Goal: Information Seeking & Learning: Understand process/instructions

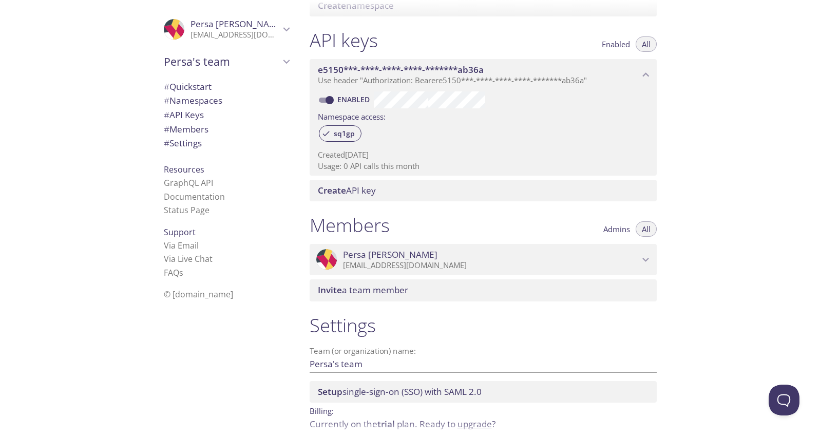
scroll to position [294, 0]
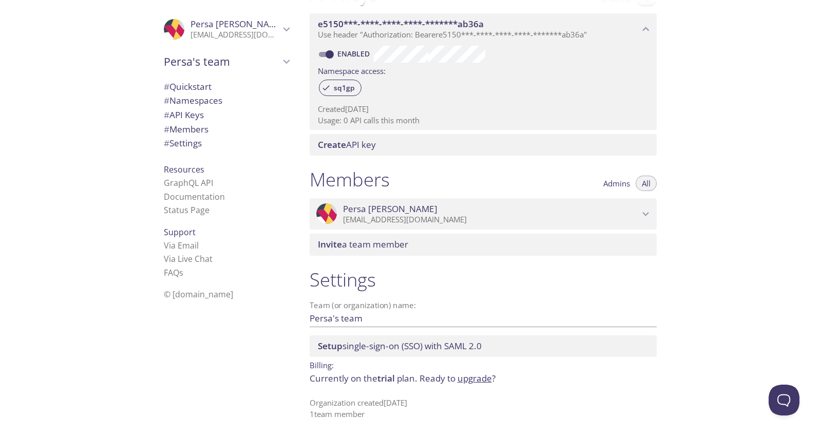
click at [208, 86] on span "# Quickstart" at bounding box center [226, 86] width 125 height 13
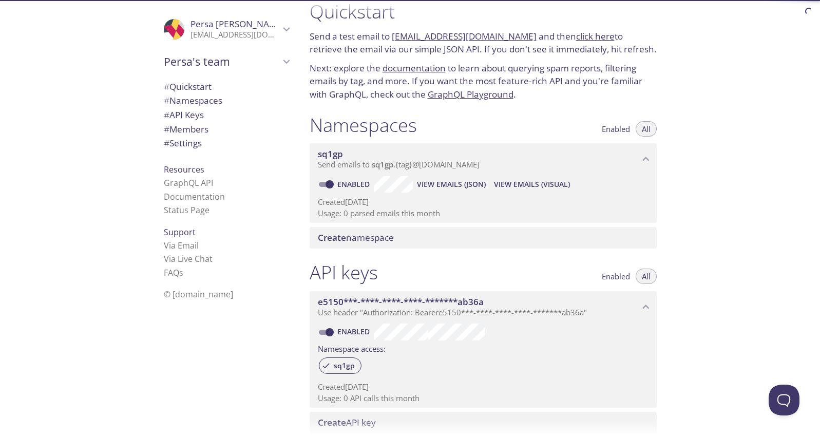
click at [209, 96] on span "# Namespaces" at bounding box center [193, 101] width 59 height 12
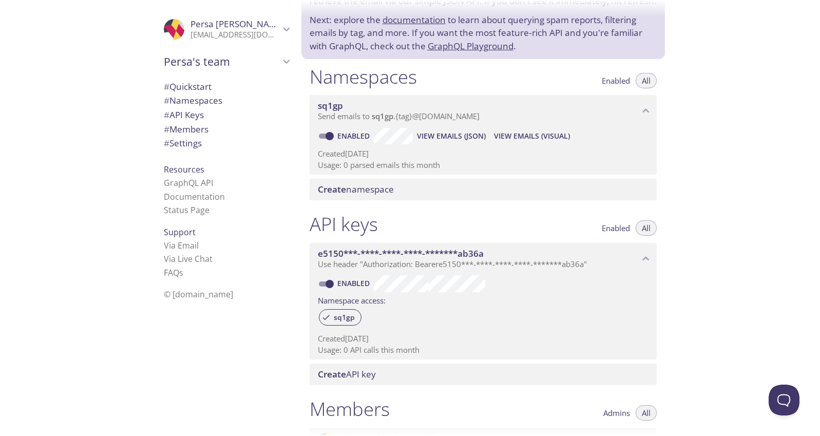
scroll to position [55, 0]
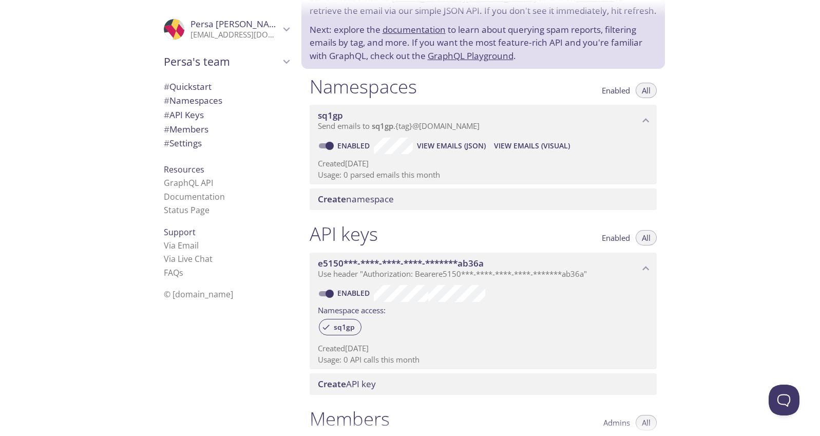
click at [418, 114] on span "sq1gp" at bounding box center [479, 115] width 322 height 11
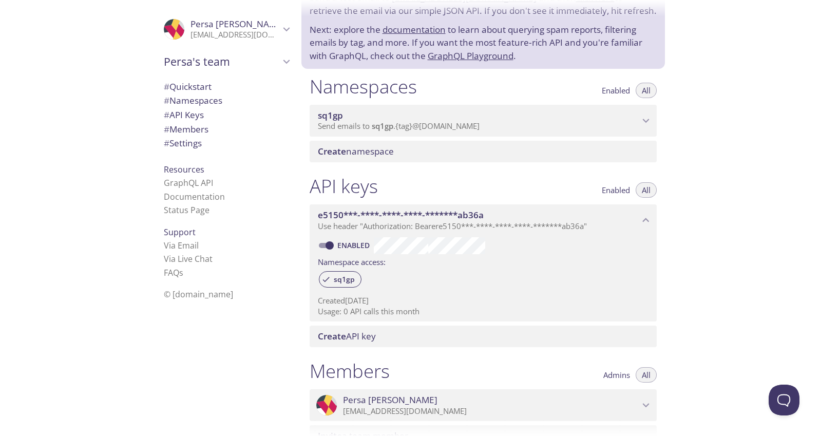
click at [418, 114] on span "sq1gp" at bounding box center [479, 115] width 322 height 11
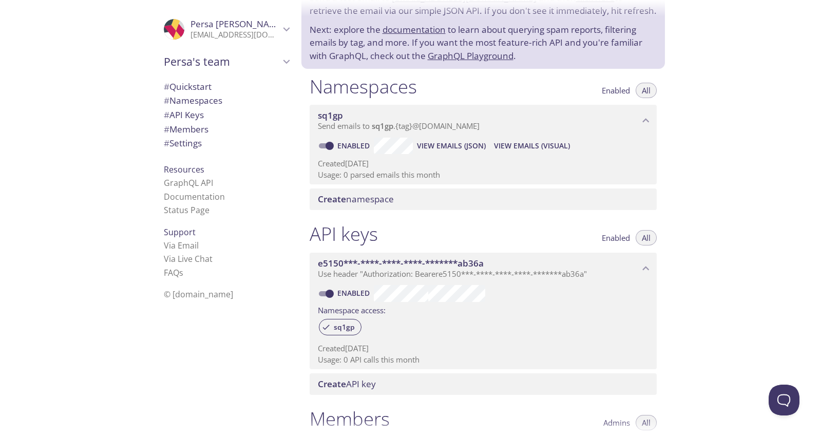
click at [438, 148] on span "View Emails (JSON)" at bounding box center [451, 146] width 69 height 12
click at [548, 148] on span "View Emails (Visual)" at bounding box center [532, 146] width 76 height 12
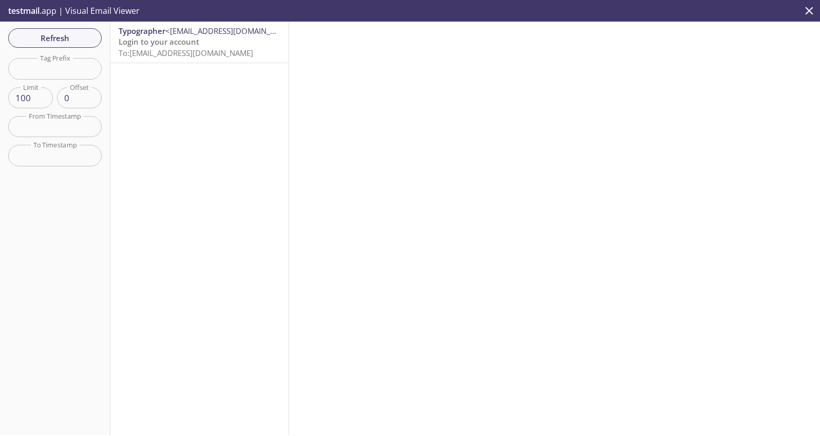
click at [211, 58] on p "Login to your account To: sq1gp.4w9ioe9r8vjr@inbox.testmail.app" at bounding box center [200, 47] width 162 height 22
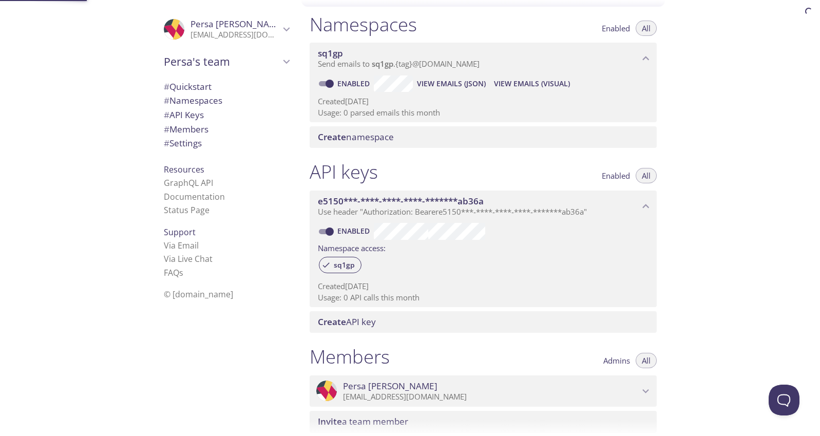
scroll to position [130, 0]
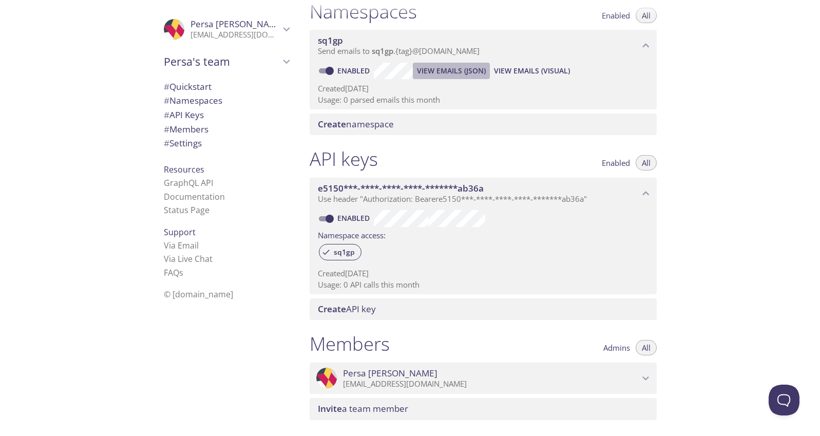
click at [456, 70] on span "View Emails (JSON)" at bounding box center [451, 71] width 69 height 12
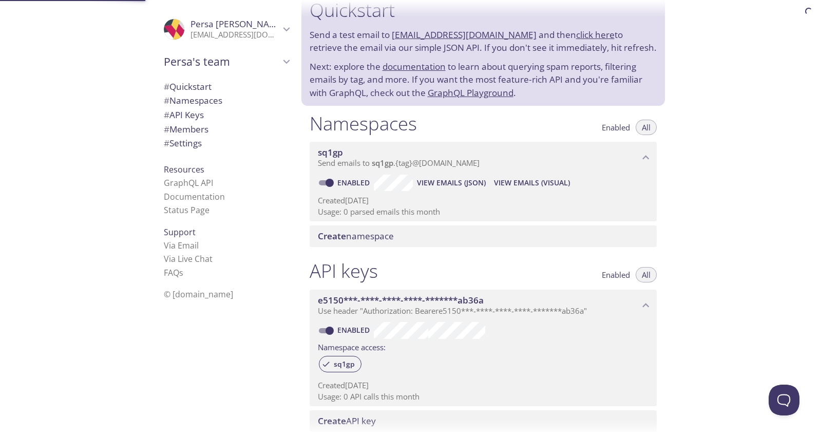
scroll to position [16, 0]
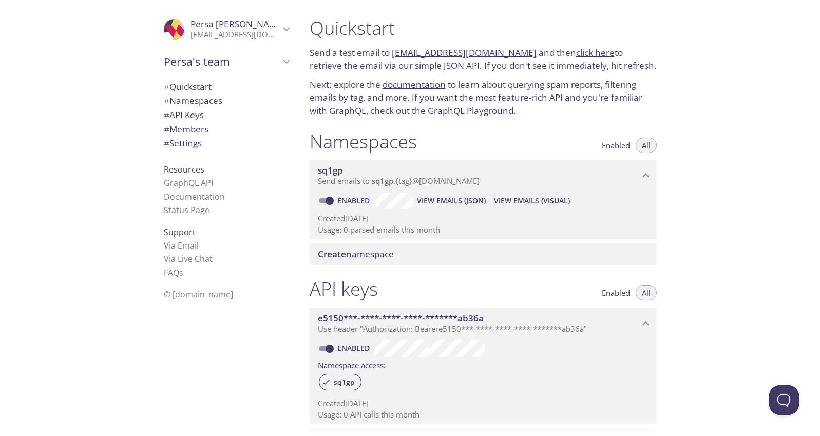
click at [576, 53] on link "click here" at bounding box center [595, 53] width 39 height 12
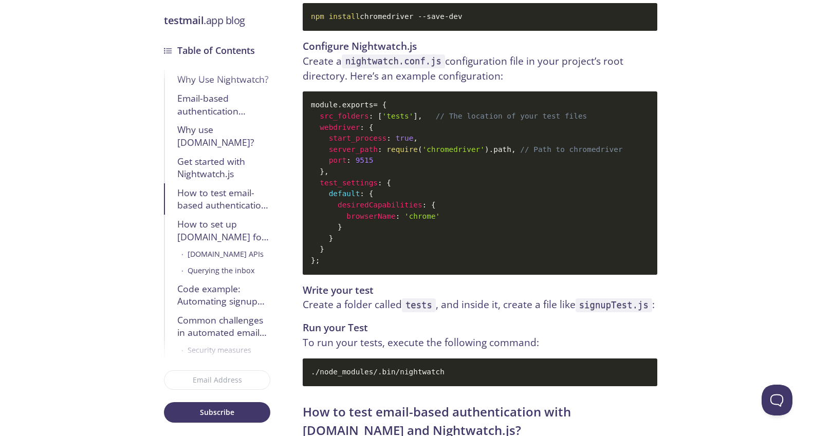
scroll to position [89, 0]
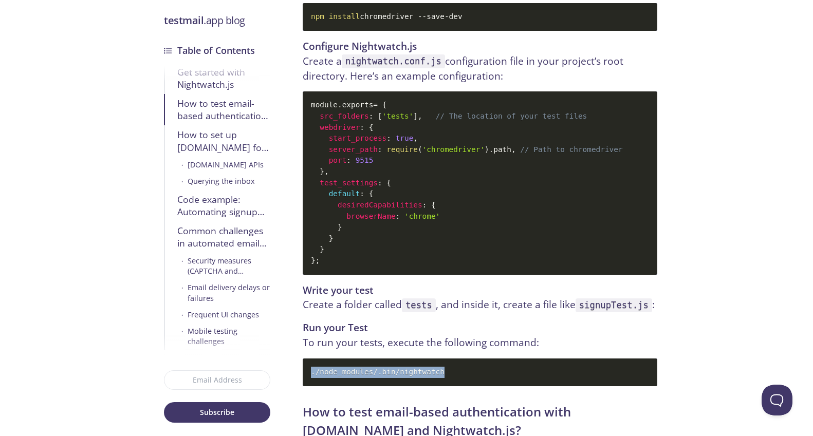
drag, startPoint x: 451, startPoint y: 312, endPoint x: 309, endPoint y: 315, distance: 141.8
click at [309, 359] on code "./node_modules/.bin/nightwatch" at bounding box center [480, 373] width 354 height 28
copy code "./node_modules/.bin/nightwatch"
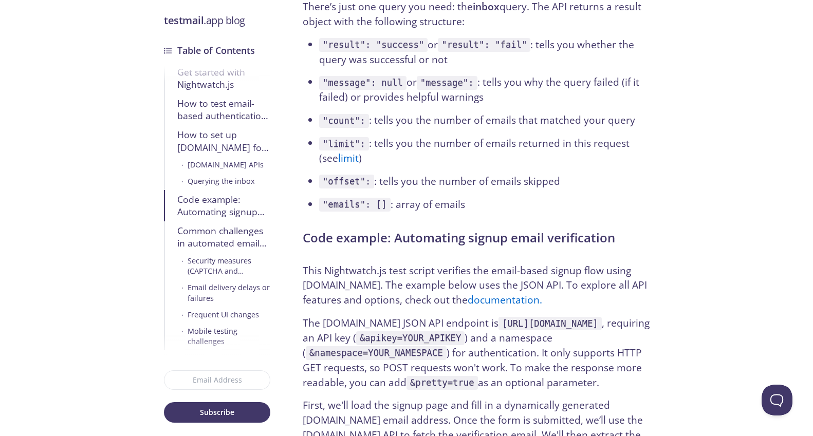
drag, startPoint x: 307, startPoint y: 233, endPoint x: 484, endPoint y: 235, distance: 177.3
click at [498, 317] on code "[URL][DOMAIN_NAME]" at bounding box center [549, 324] width 103 height 14
copy code "[URL][DOMAIN_NAME]"
